Goal: Information Seeking & Learning: Find specific fact

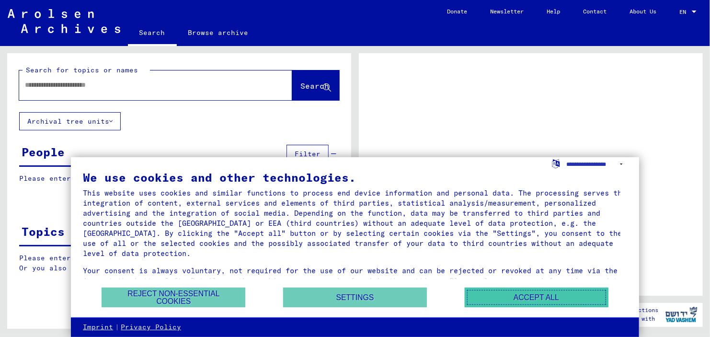
click at [584, 301] on button "Accept all" at bounding box center [537, 298] width 144 height 20
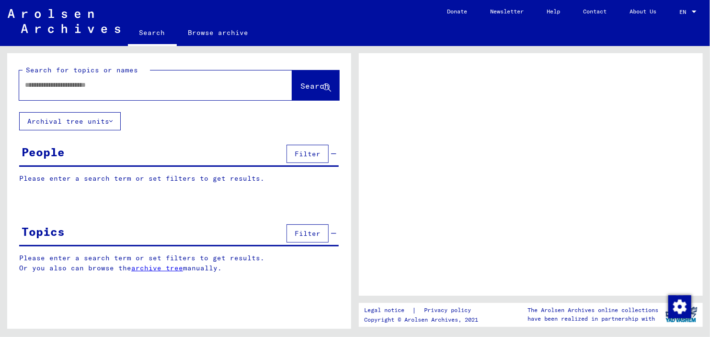
click at [69, 86] on input "text" at bounding box center [147, 85] width 244 height 10
type input "********"
click at [317, 82] on span "Search" at bounding box center [314, 86] width 29 height 10
click at [109, 233] on div "Topics Filter" at bounding box center [179, 234] width 320 height 24
click at [300, 231] on span "Filter" at bounding box center [308, 233] width 26 height 9
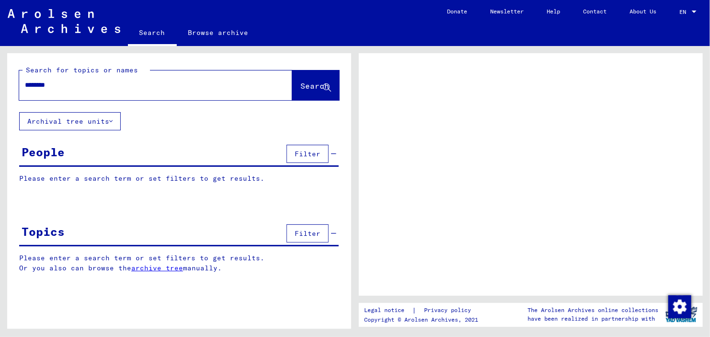
click at [73, 125] on button "Archival tree units" at bounding box center [70, 121] width 102 height 18
click at [111, 121] on icon at bounding box center [110, 121] width 3 height 7
